Goal: Check status: Check status

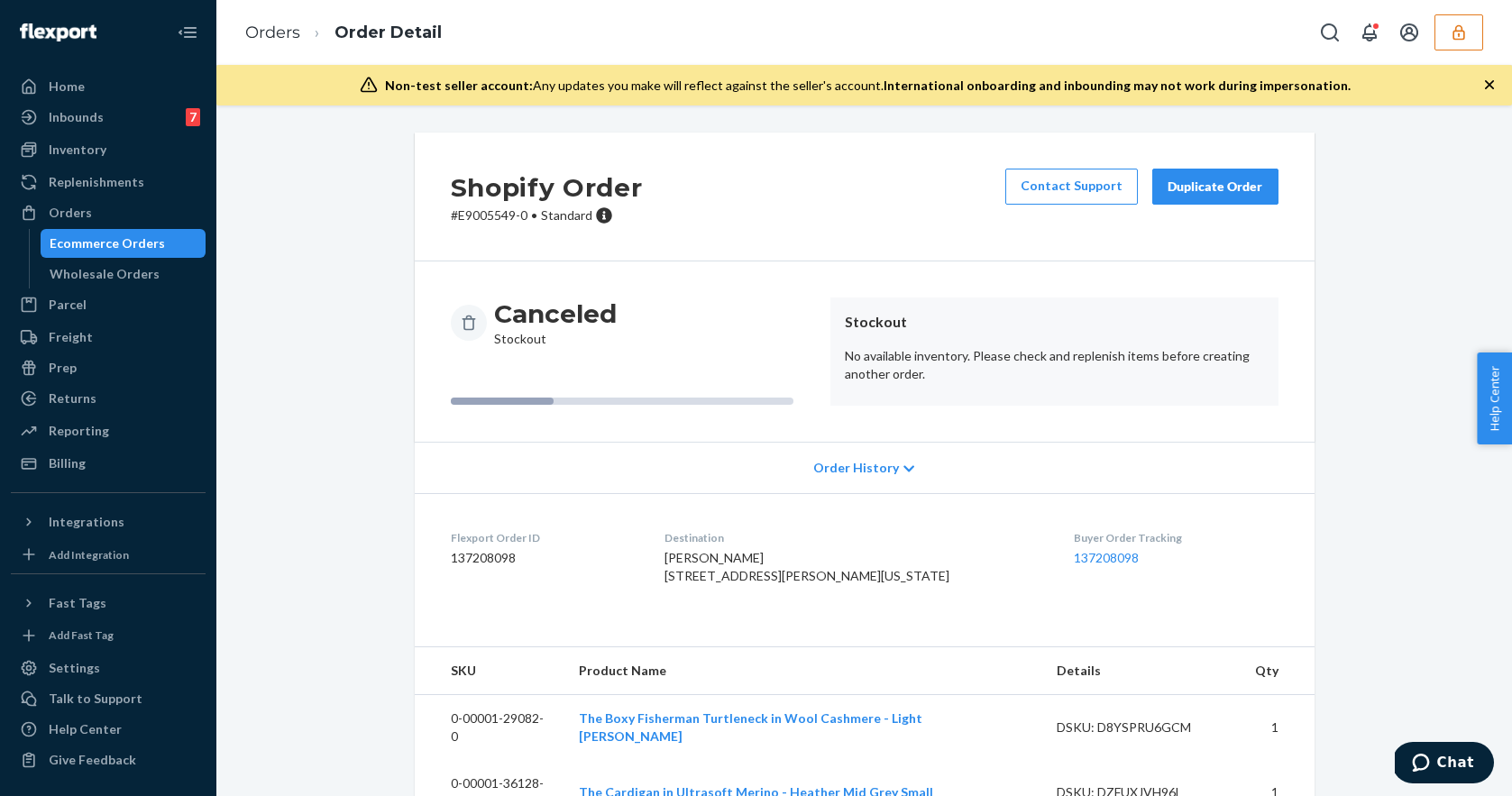
scroll to position [161, 0]
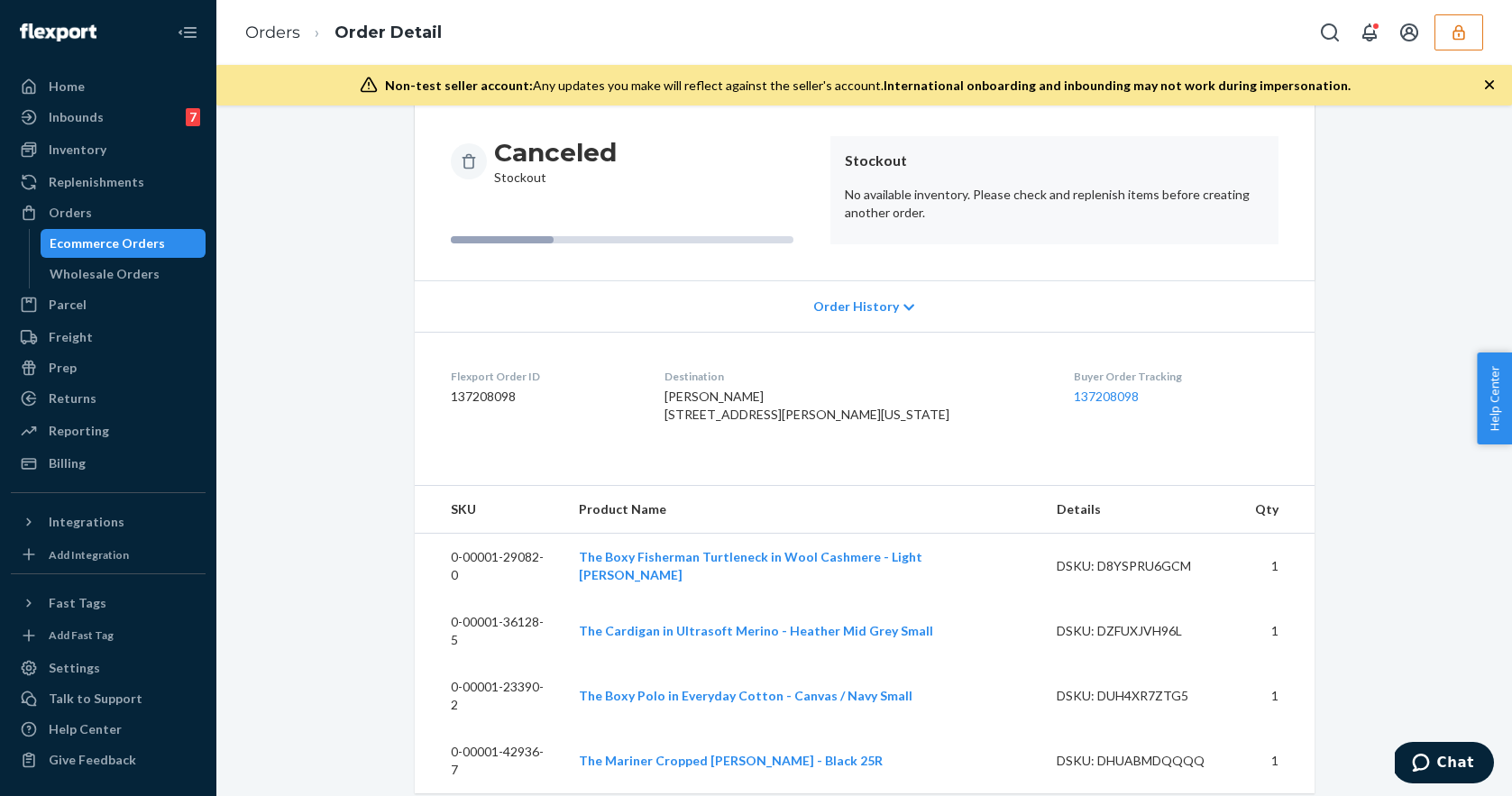
click at [1456, 55] on div "Orders Order Detail" at bounding box center [864, 32] width 1296 height 65
click at [1456, 37] on icon "button" at bounding box center [1459, 32] width 18 height 18
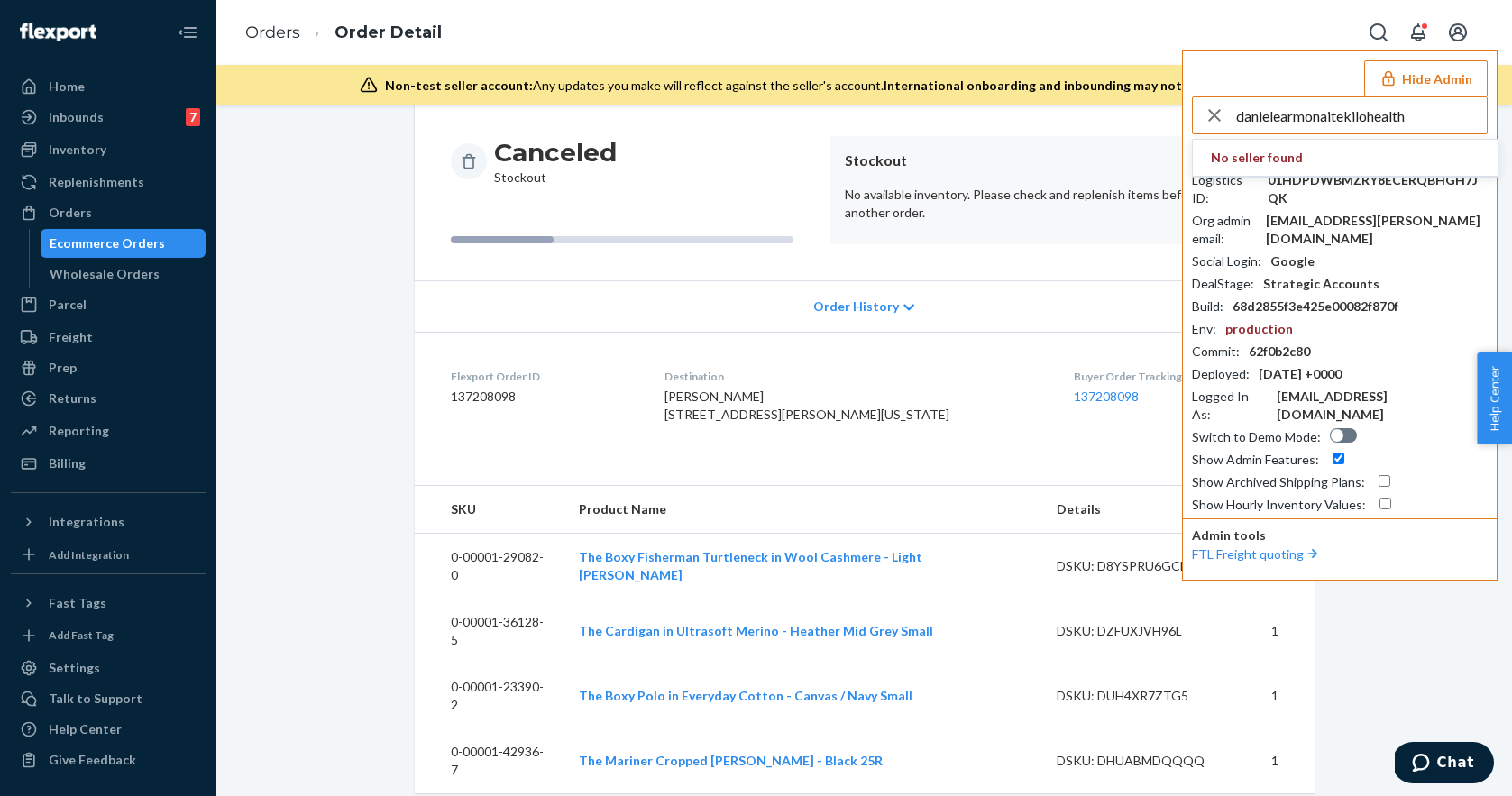
type input "danielearmonaitekilohealth"
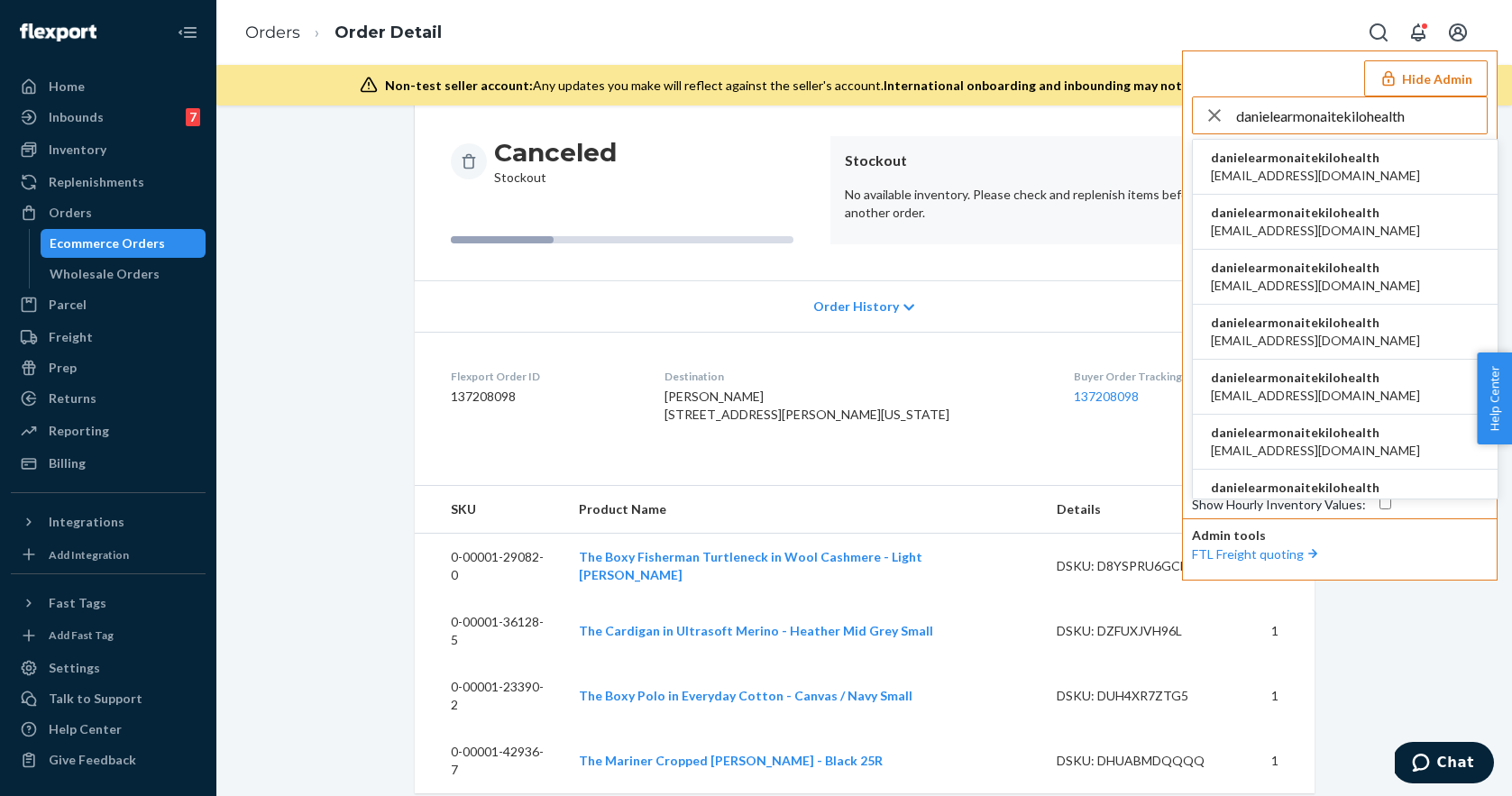
click at [1356, 178] on span "[EMAIL_ADDRESS][DOMAIN_NAME]" at bounding box center [1314, 175] width 209 height 18
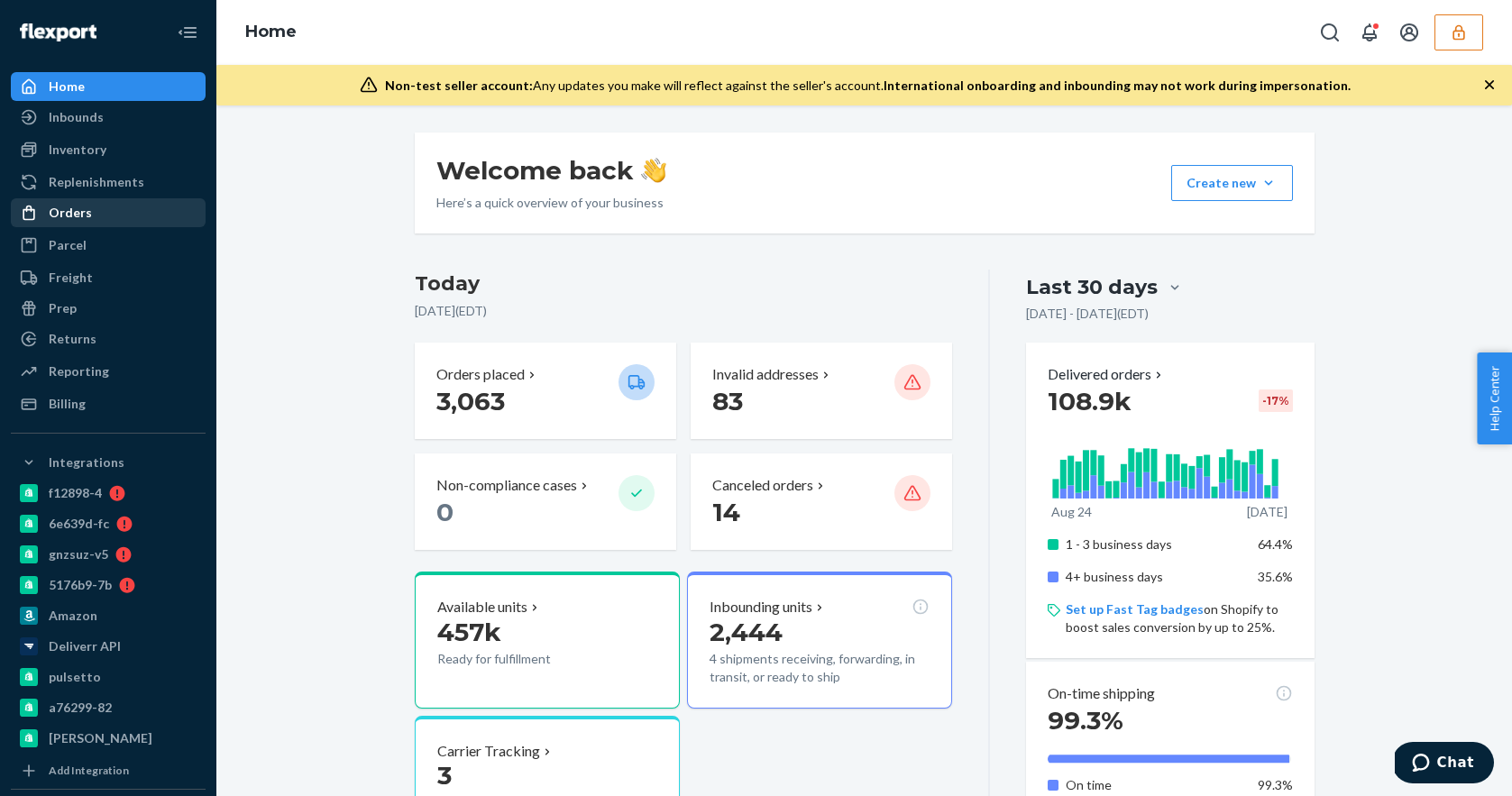
click at [81, 209] on div "Orders" at bounding box center [70, 213] width 43 height 18
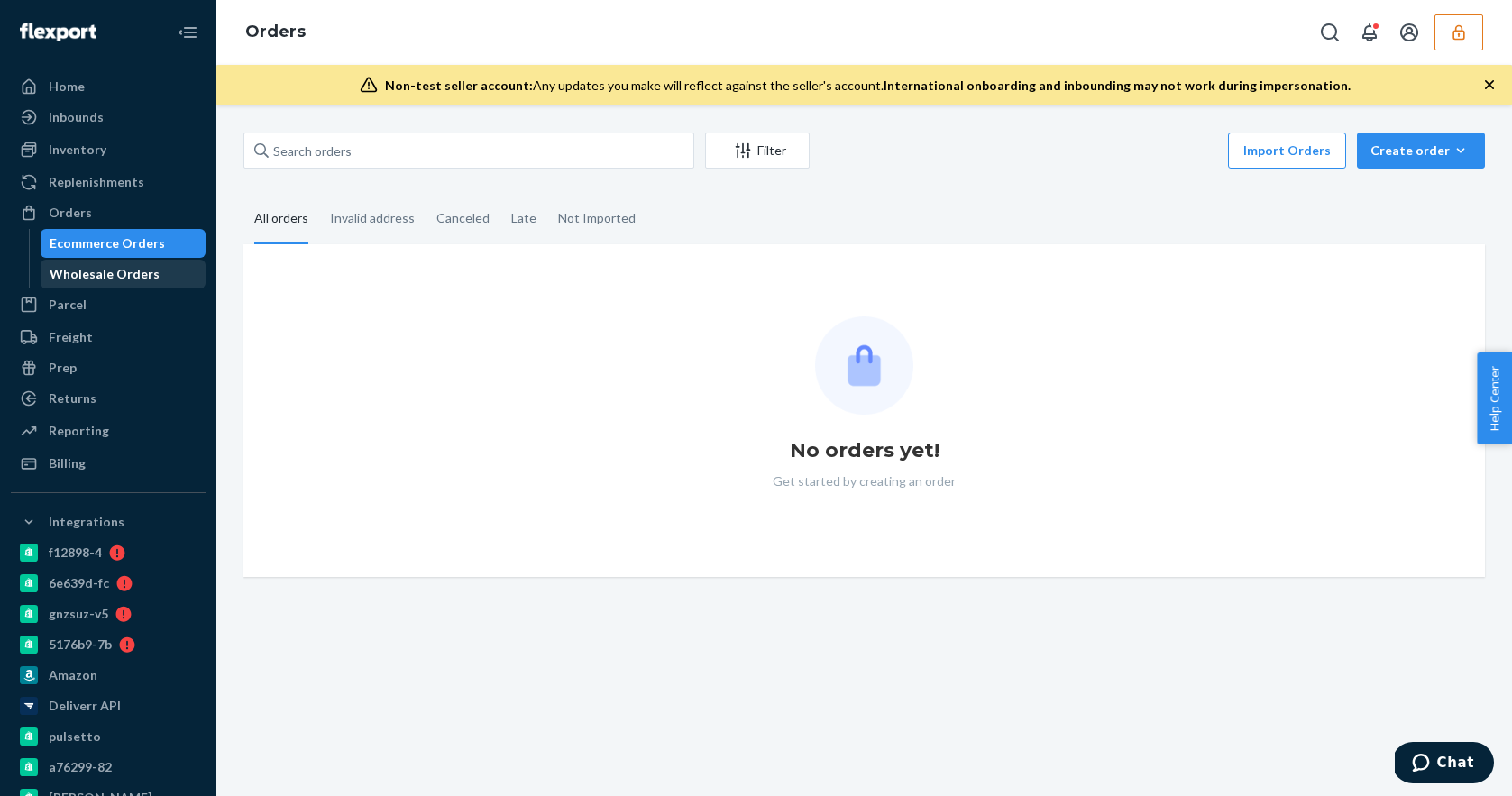
click at [110, 273] on div "Wholesale Orders" at bounding box center [104, 273] width 110 height 18
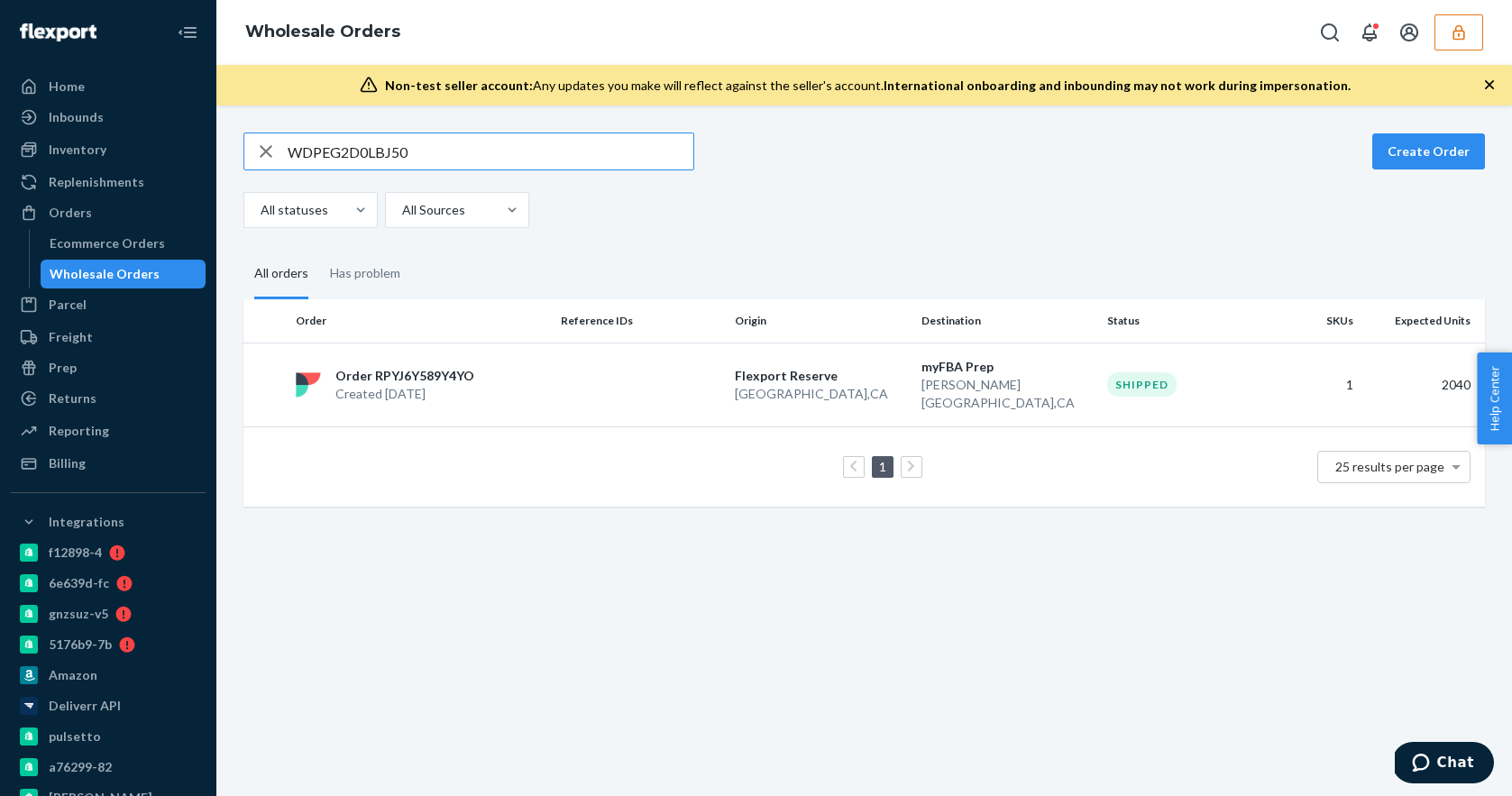
type input "WDPEG2D0LBJ50"
click at [451, 385] on p "Created Sep 22, 2025" at bounding box center [404, 393] width 139 height 18
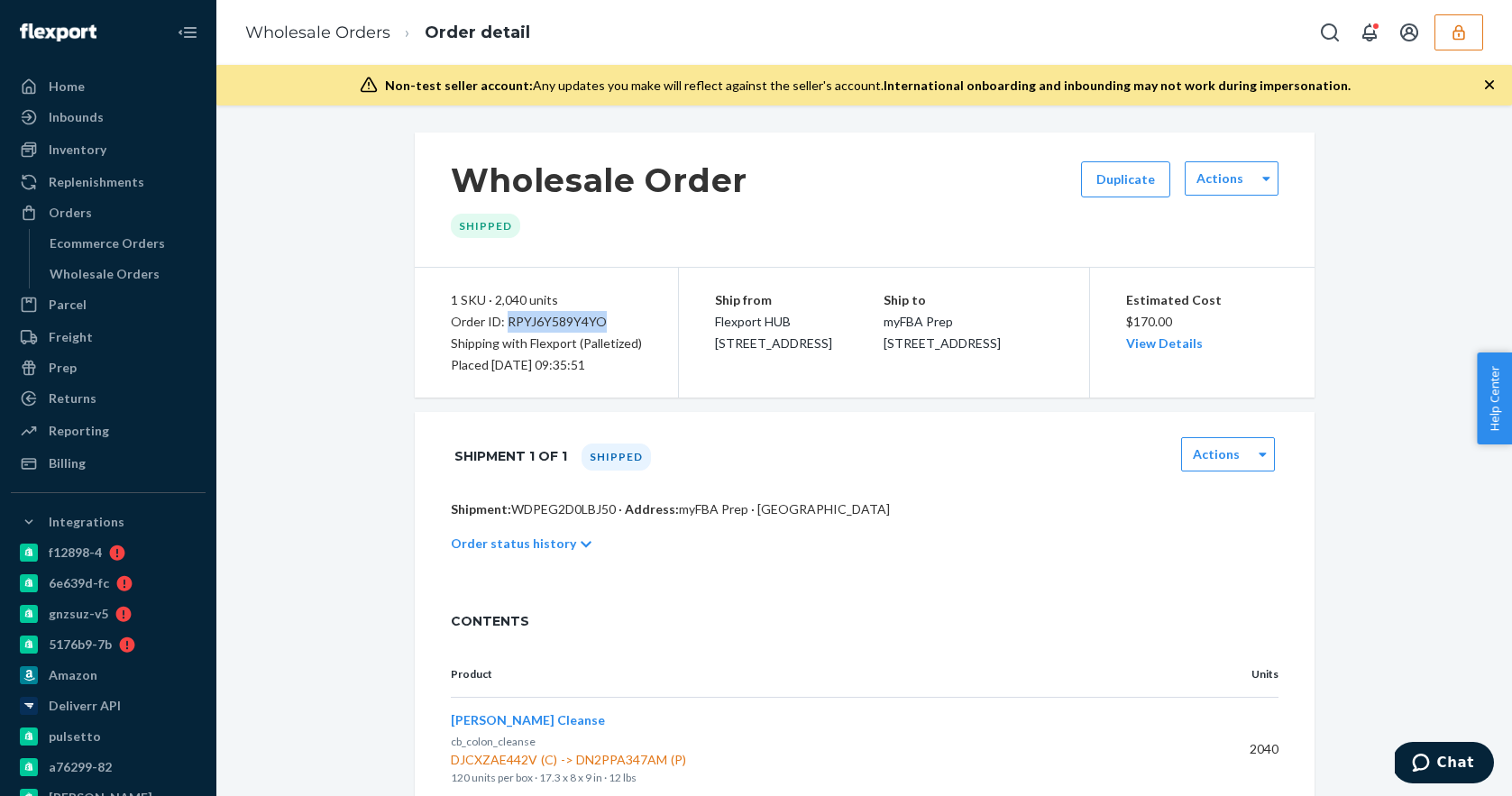
drag, startPoint x: 611, startPoint y: 323, endPoint x: 508, endPoint y: 325, distance: 103.0
click at [508, 325] on div "Order ID: RPYJ6Y589Y4YO" at bounding box center [547, 321] width 191 height 22
copy div "RPYJ6Y589Y4YO"
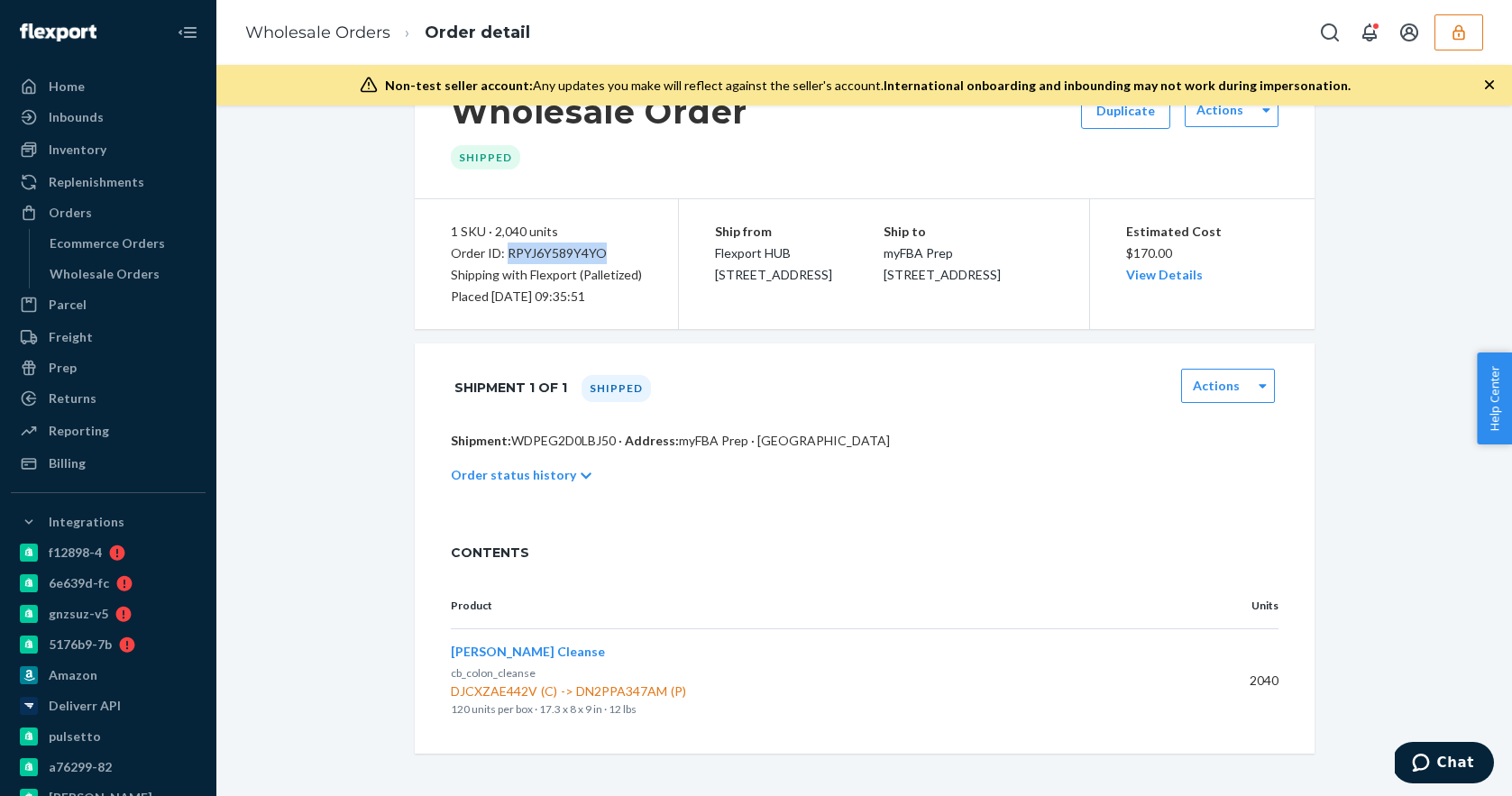
click at [587, 254] on div "Order ID: RPYJ6Y589Y4YO" at bounding box center [547, 253] width 191 height 22
drag, startPoint x: 607, startPoint y: 251, endPoint x: 505, endPoint y: 251, distance: 102.0
click at [505, 251] on div "Order ID: RPYJ6Y589Y4YO" at bounding box center [547, 253] width 191 height 22
copy div "RPYJ6Y589Y4YO"
